Goal: Check status: Check status

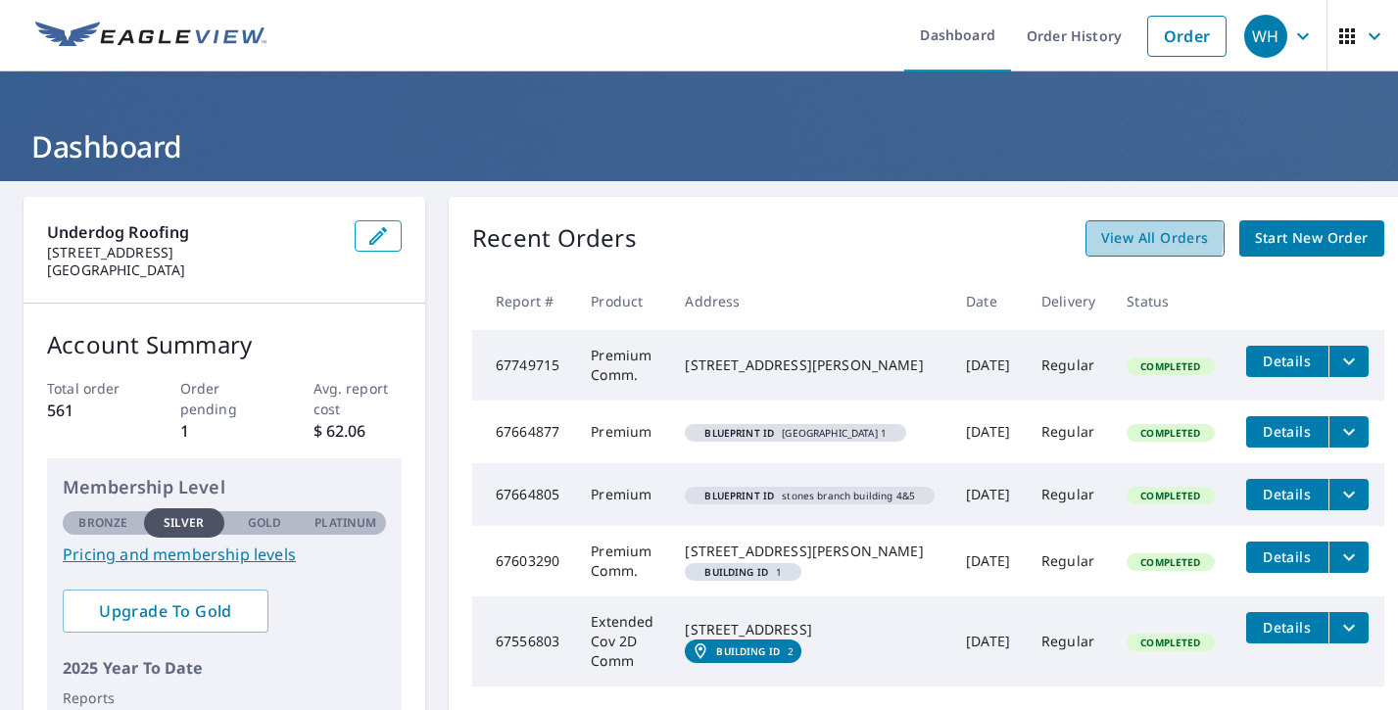
click at [1133, 237] on span "View All Orders" at bounding box center [1155, 238] width 108 height 24
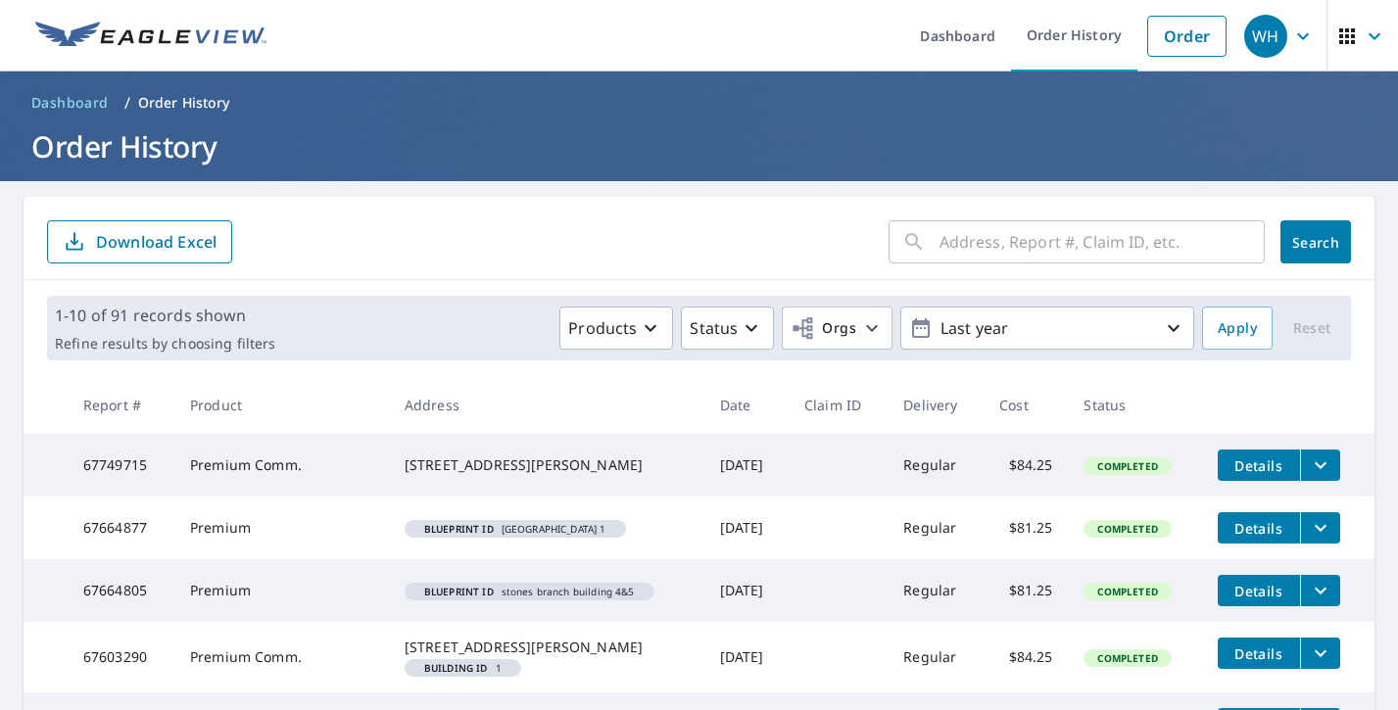
click at [993, 244] on input "text" at bounding box center [1101, 241] width 325 height 55
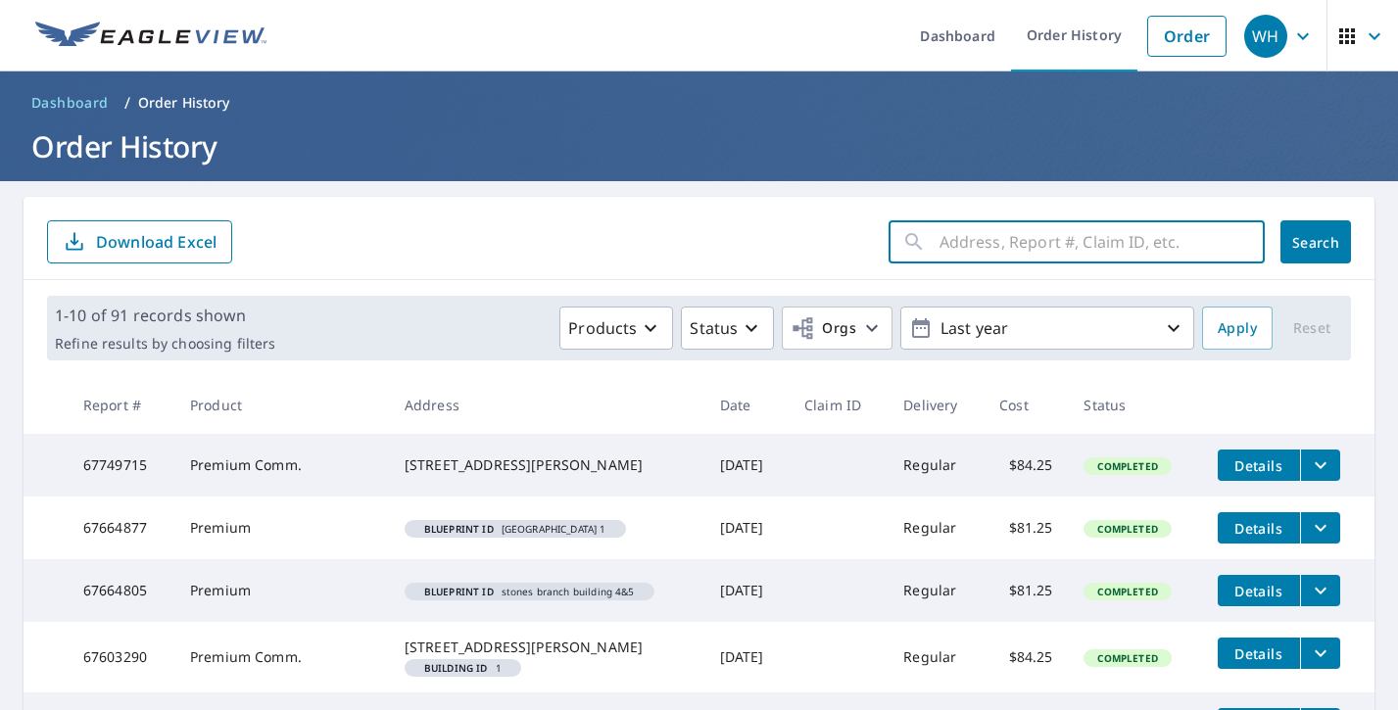
type input "2"
type input "3115"
click button "Search" at bounding box center [1315, 241] width 71 height 43
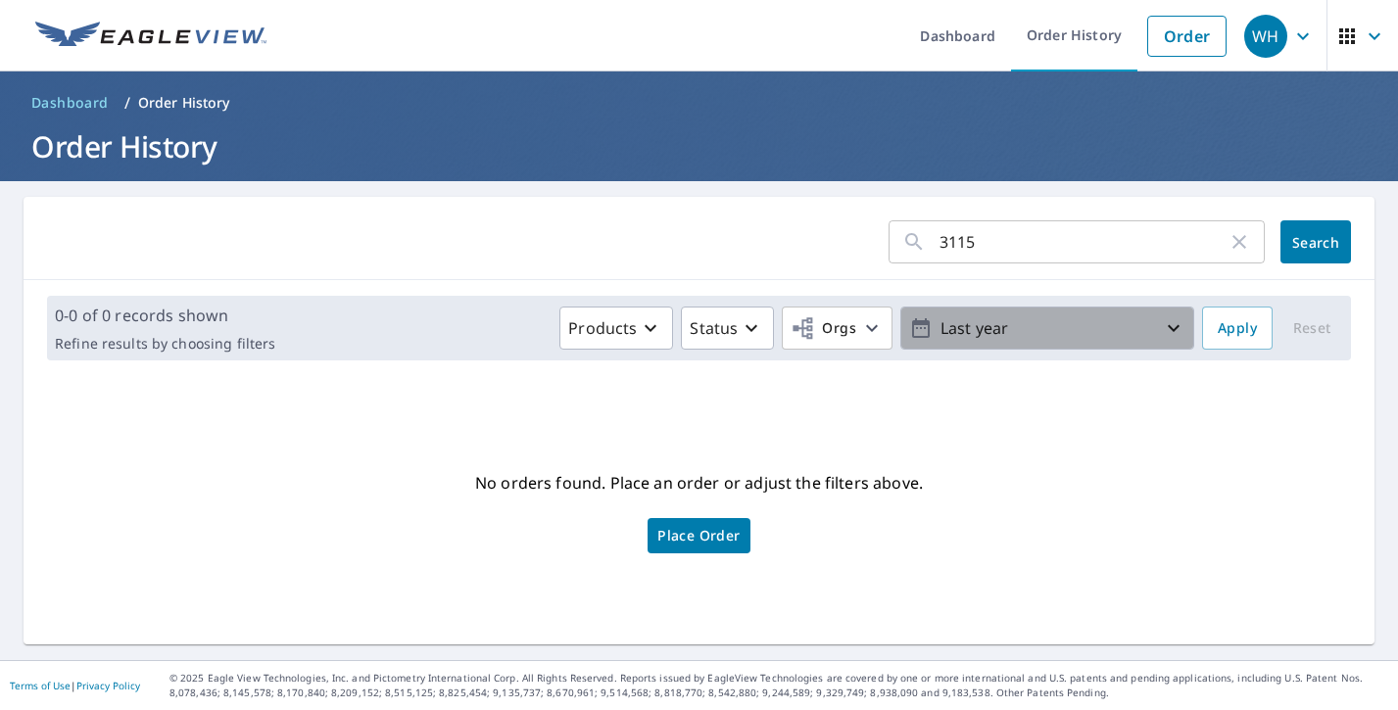
click at [1048, 314] on p "Last year" at bounding box center [1046, 328] width 229 height 34
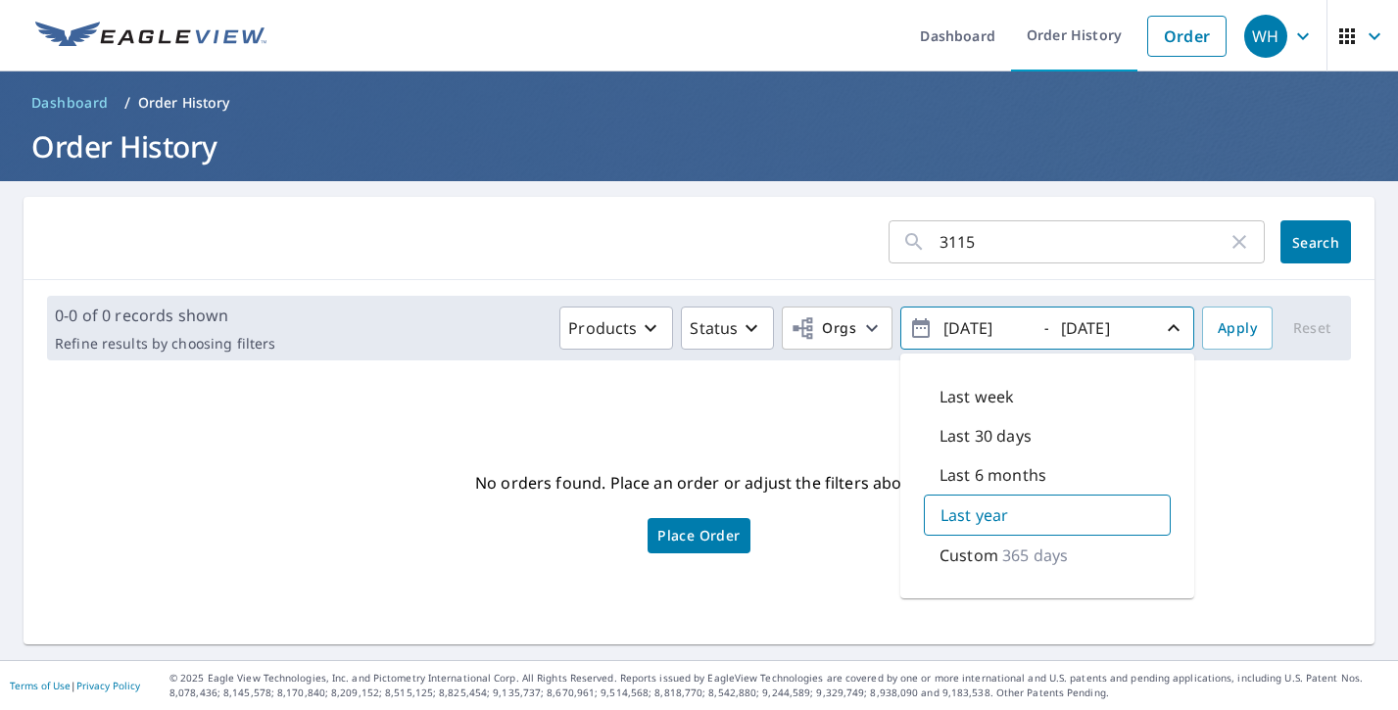
click at [1023, 476] on p "Last 6 months" at bounding box center [992, 475] width 107 height 24
type input "[DATE]"
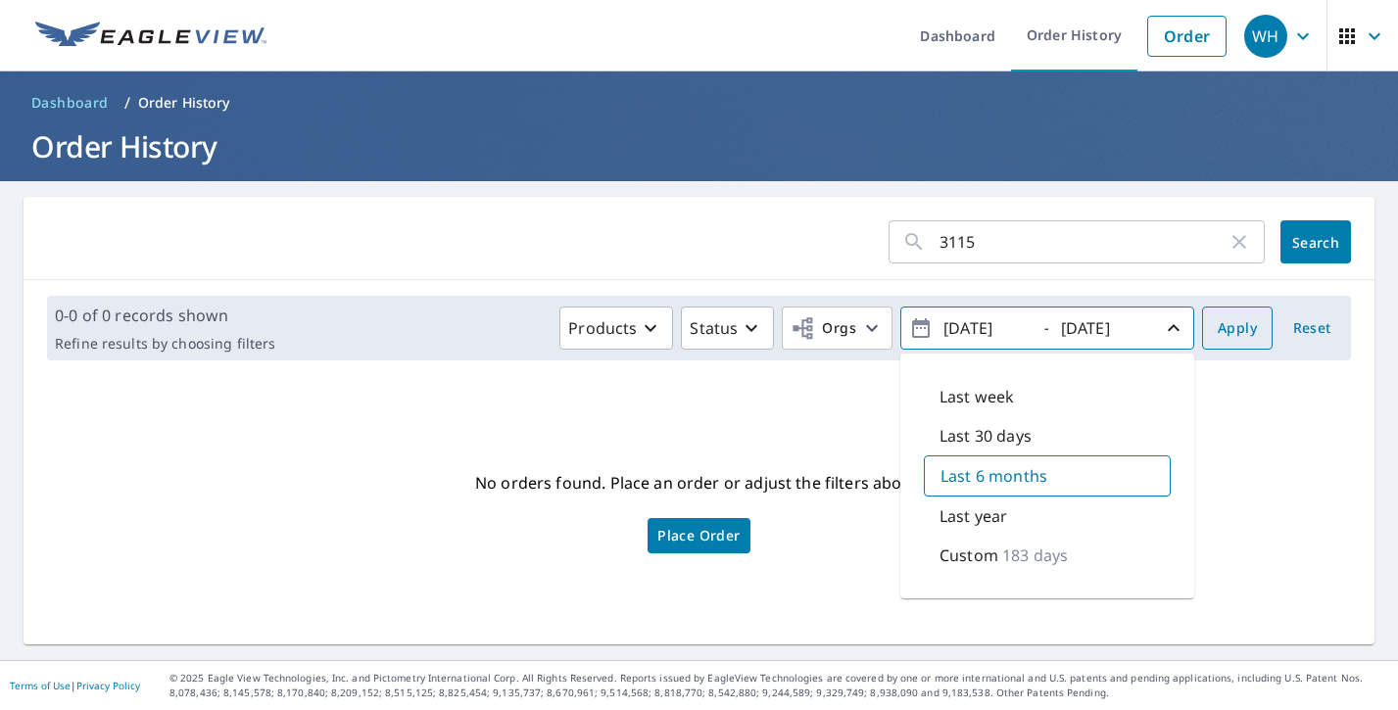
click at [1252, 335] on span "Apply" at bounding box center [1236, 328] width 39 height 24
